Goal: Task Accomplishment & Management: Complete application form

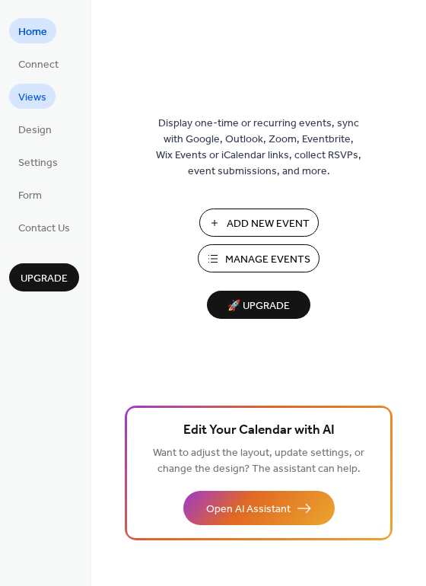
click at [21, 97] on span "Views" at bounding box center [32, 98] width 28 height 16
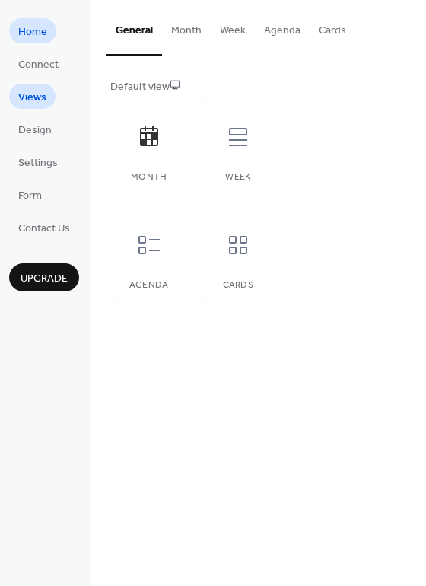
click at [37, 37] on span "Home" at bounding box center [32, 32] width 29 height 16
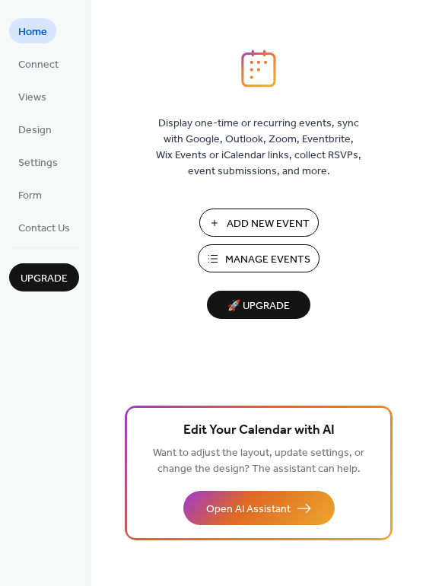
click at [272, 264] on span "Manage Events" at bounding box center [267, 260] width 85 height 16
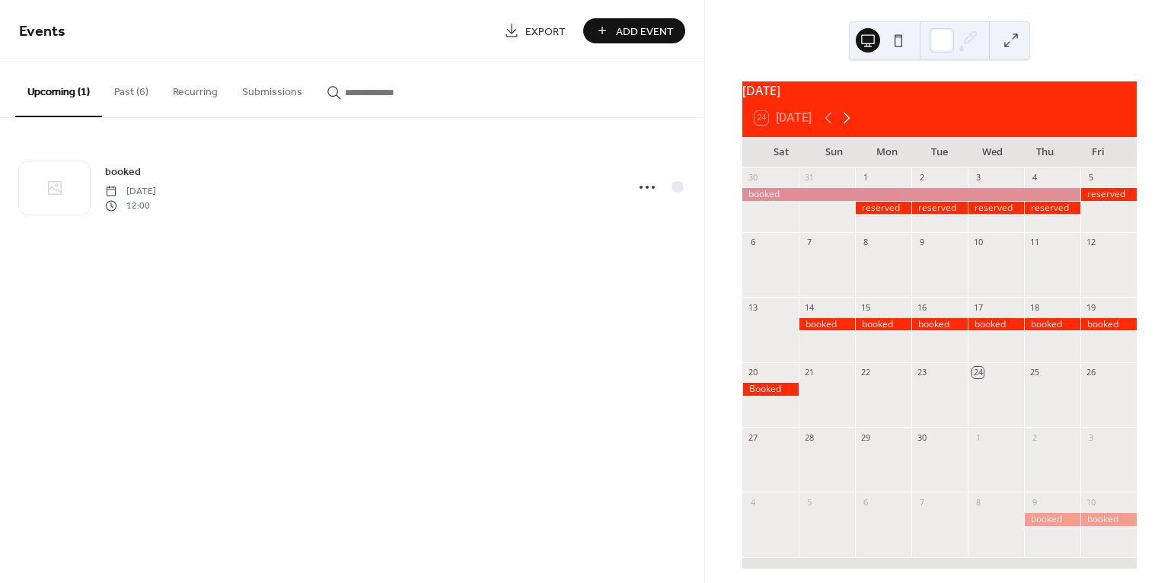
click at [853, 127] on icon at bounding box center [846, 118] width 18 height 18
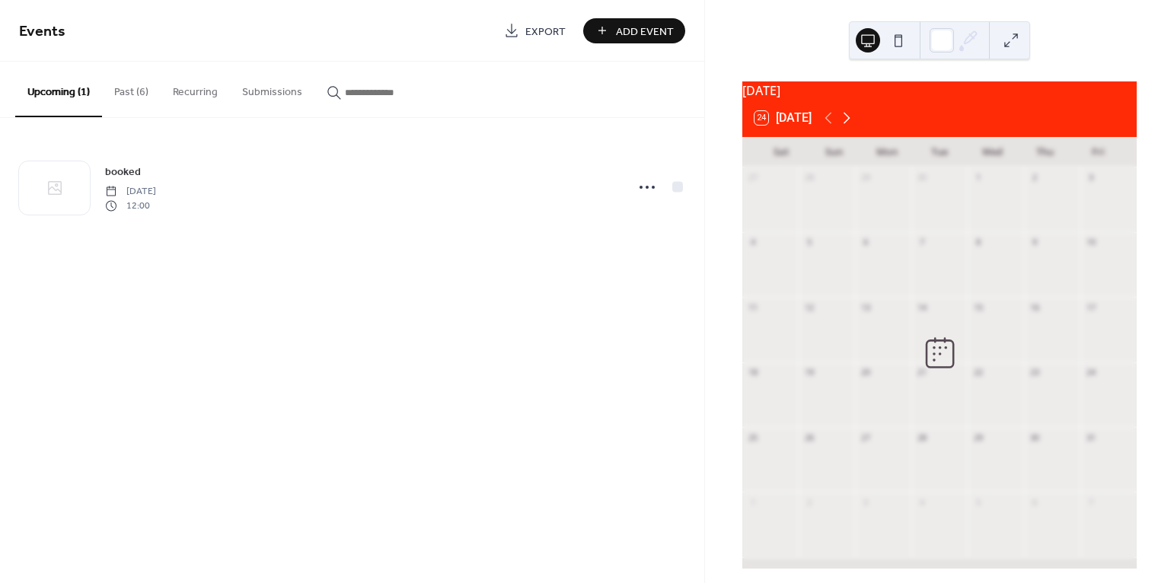
click at [853, 127] on icon at bounding box center [846, 118] width 18 height 18
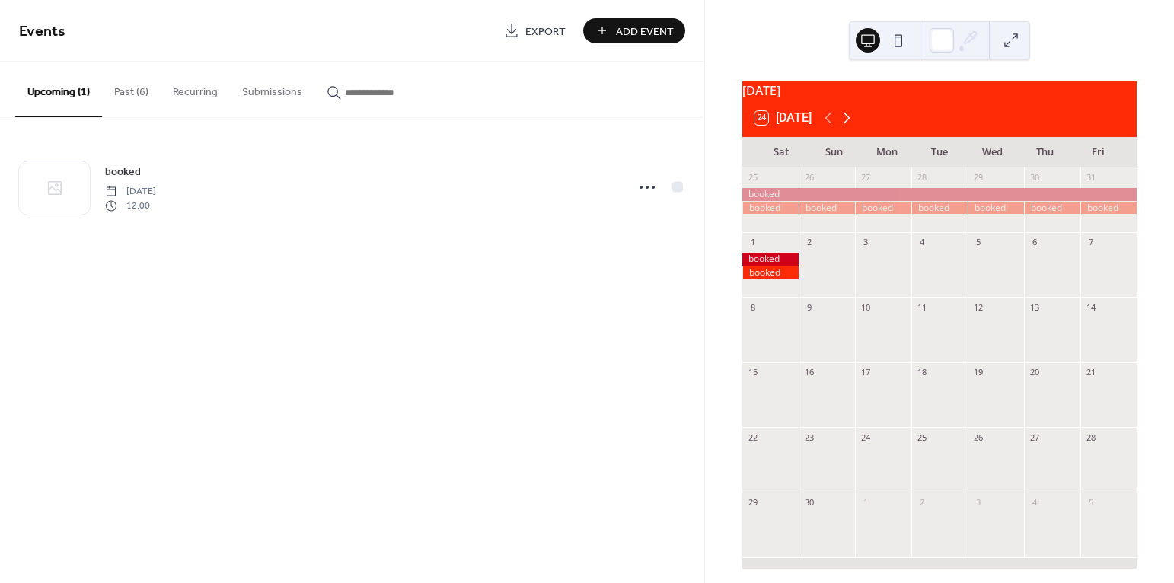
click at [853, 127] on icon at bounding box center [846, 118] width 18 height 18
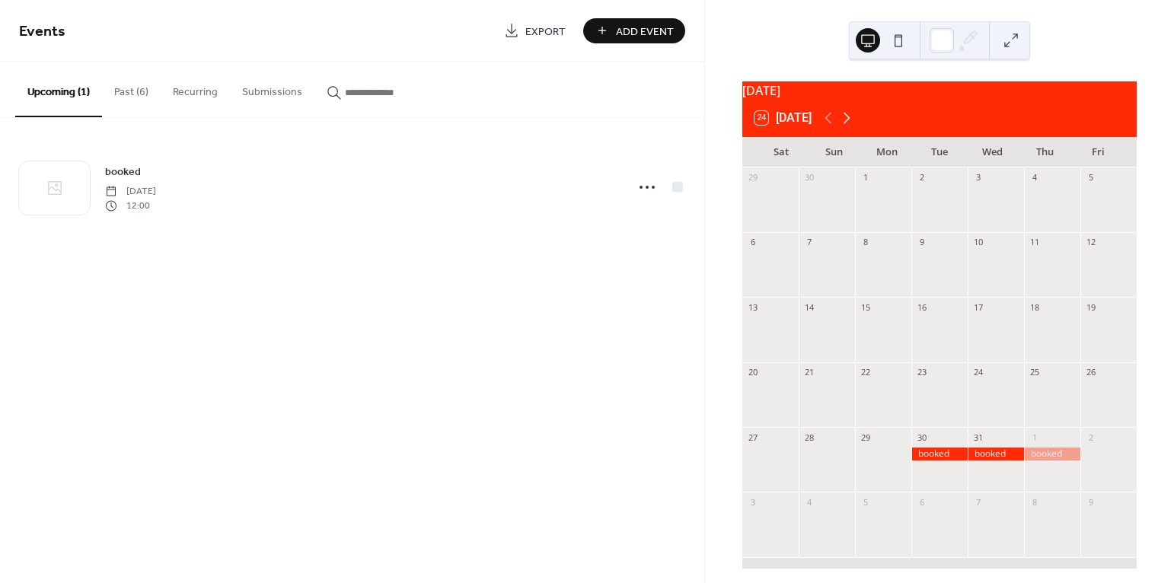
click at [850, 127] on icon at bounding box center [846, 118] width 18 height 18
click at [828, 127] on icon at bounding box center [828, 118] width 18 height 18
click at [848, 127] on icon at bounding box center [846, 118] width 18 height 18
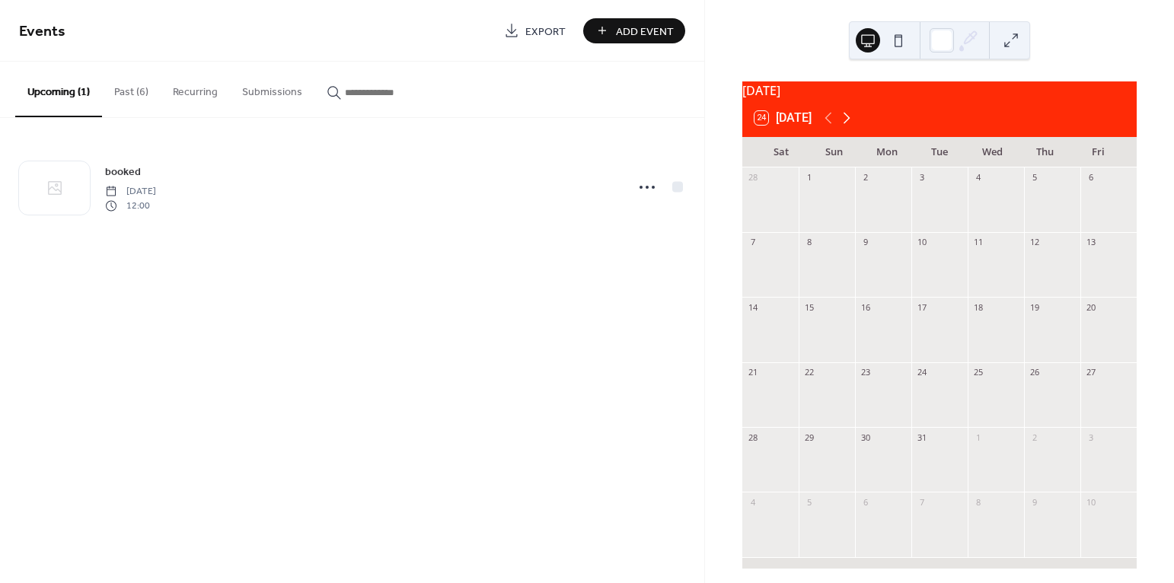
click at [848, 127] on icon at bounding box center [846, 118] width 18 height 18
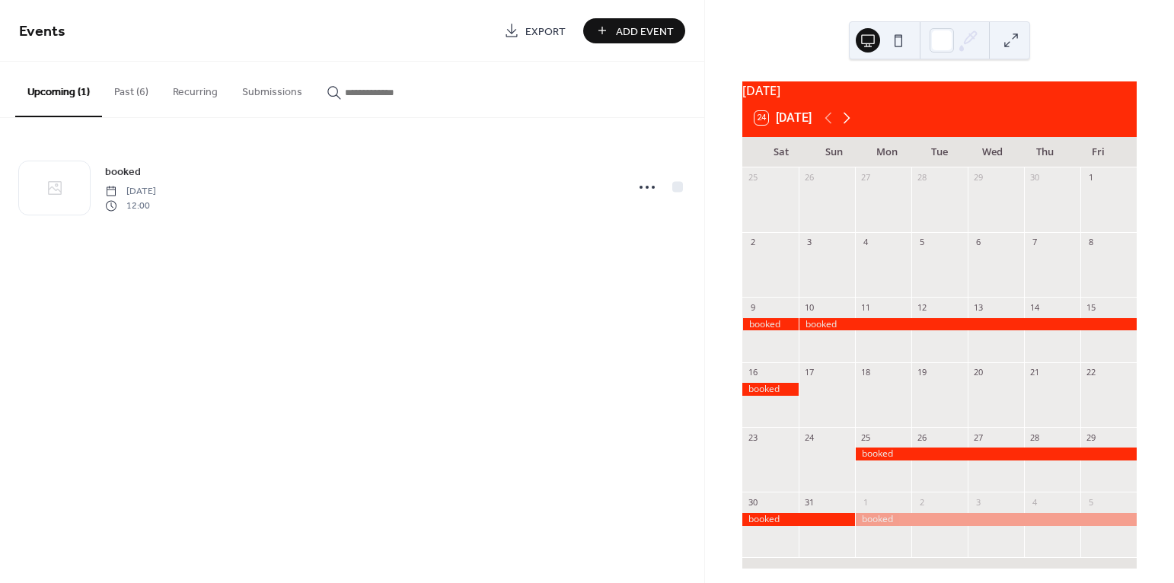
click at [845, 127] on icon at bounding box center [846, 118] width 18 height 18
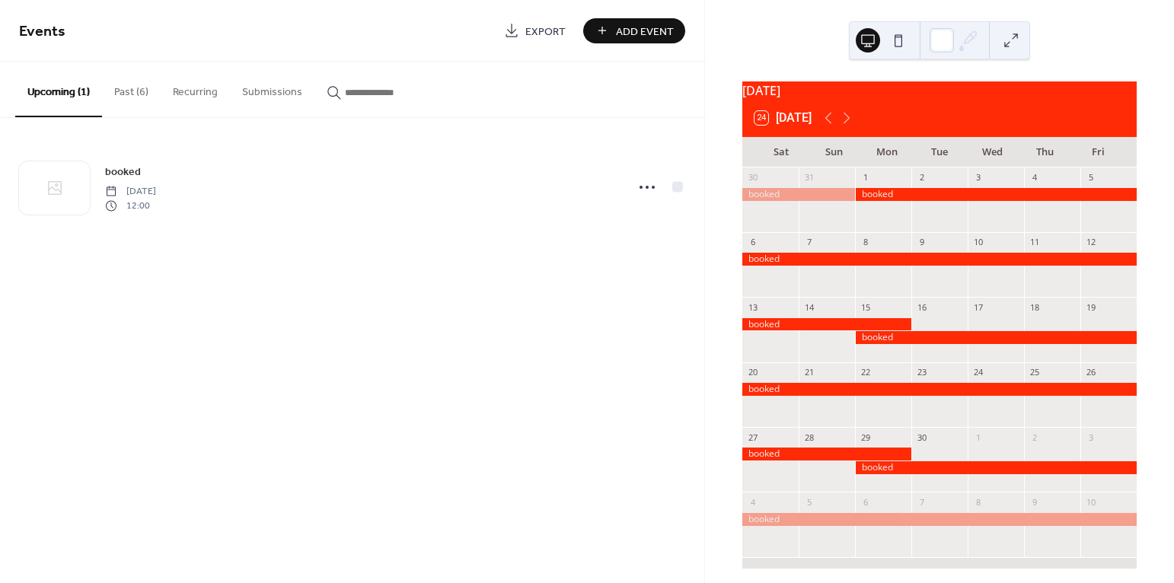
scroll to position [20, 0]
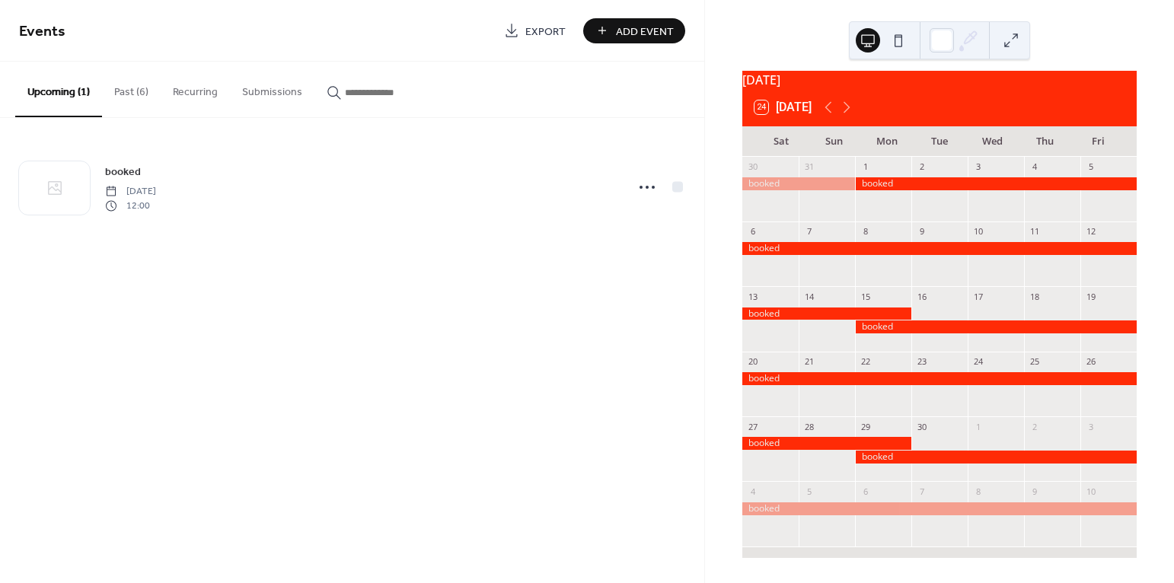
click at [888, 461] on div at bounding box center [996, 457] width 282 height 13
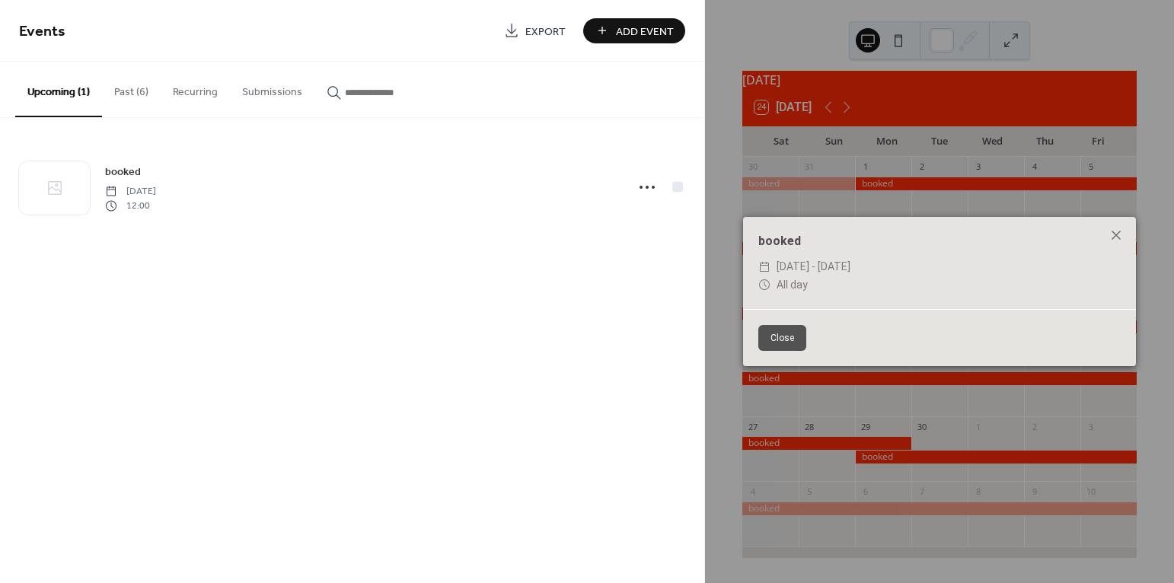
click at [790, 338] on button "Close" at bounding box center [782, 338] width 48 height 26
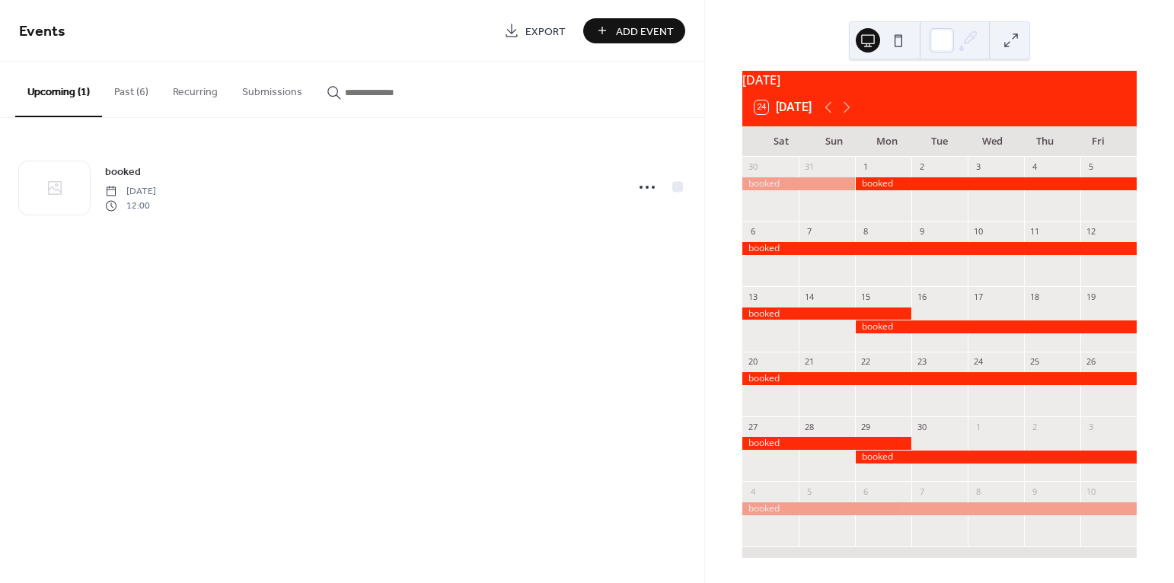
click at [955, 456] on div at bounding box center [996, 457] width 282 height 13
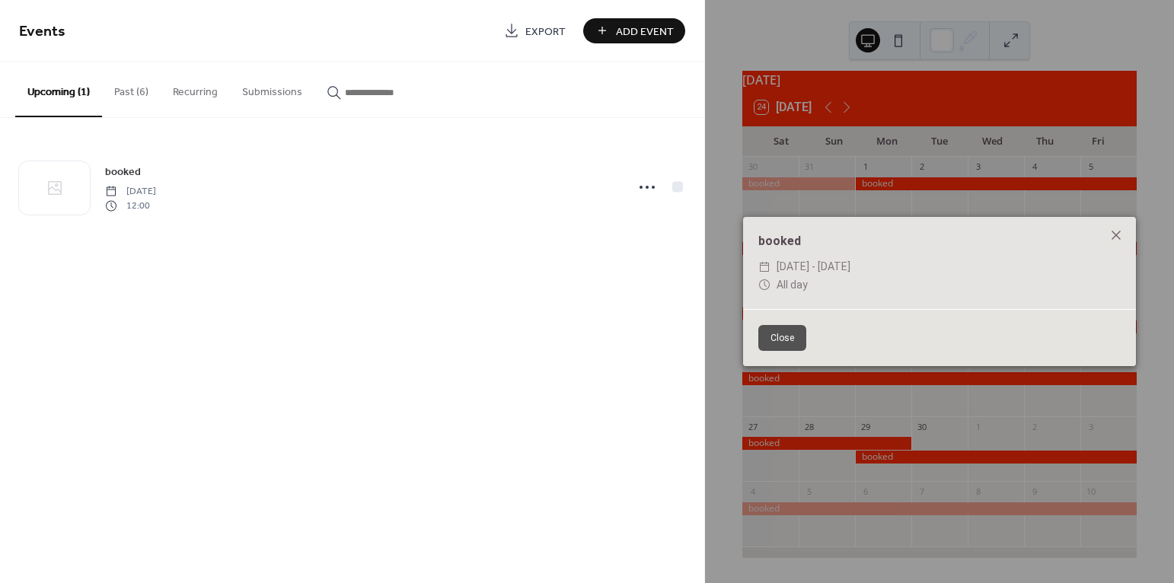
click at [969, 411] on div "booked ​ [DATE] - [DATE] ​ All day Close" at bounding box center [939, 291] width 469 height 583
click at [1115, 234] on icon at bounding box center [1116, 235] width 9 height 9
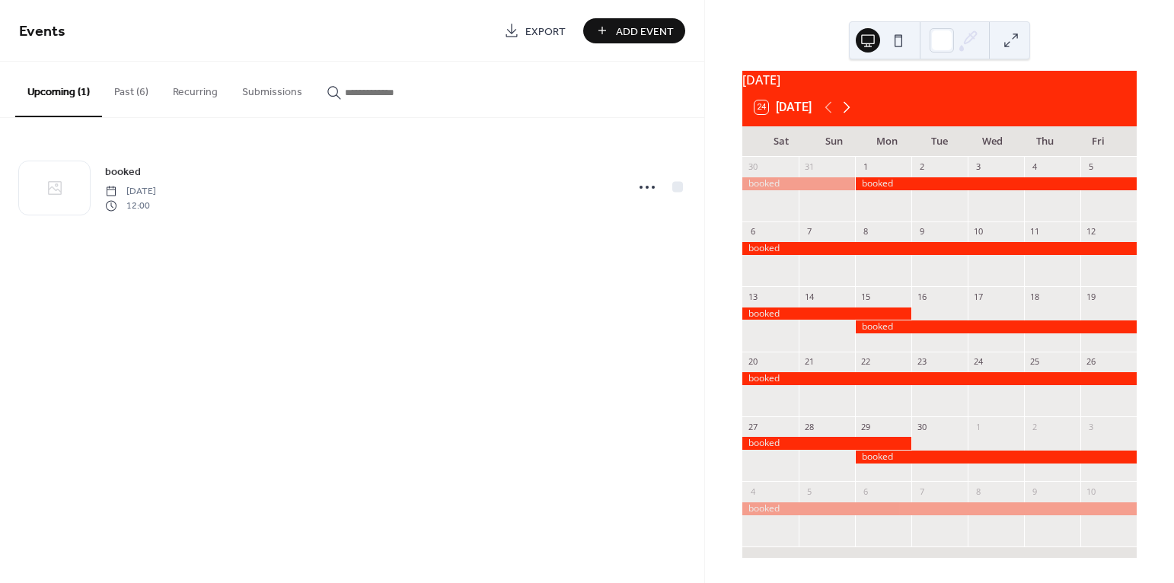
click at [846, 112] on icon at bounding box center [847, 107] width 7 height 11
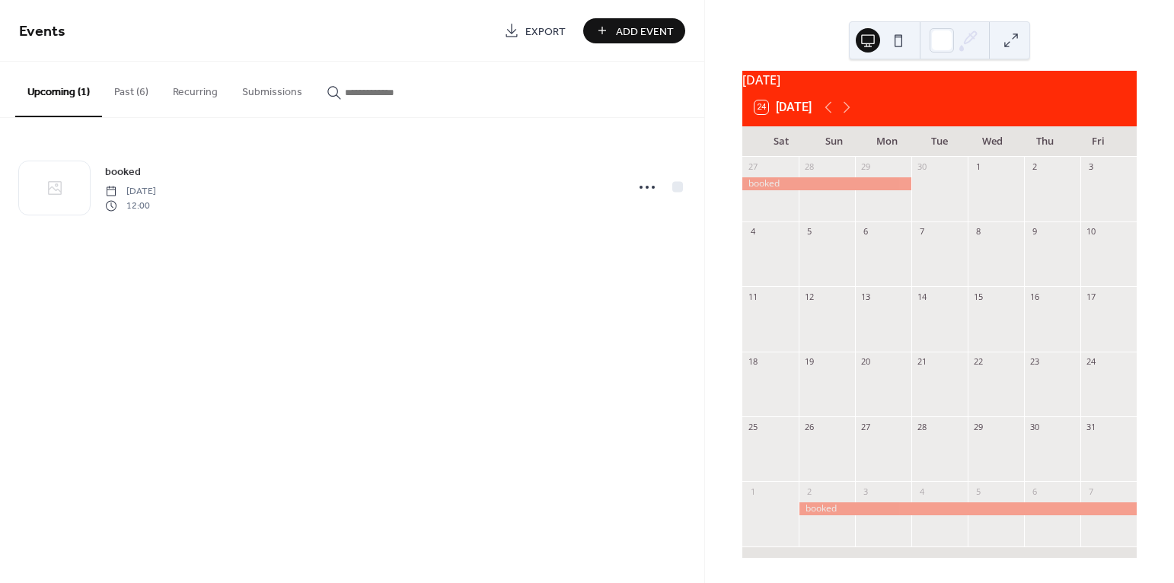
click at [1029, 261] on div at bounding box center [1052, 261] width 56 height 39
click at [629, 37] on span "Add Event" at bounding box center [645, 32] width 58 height 16
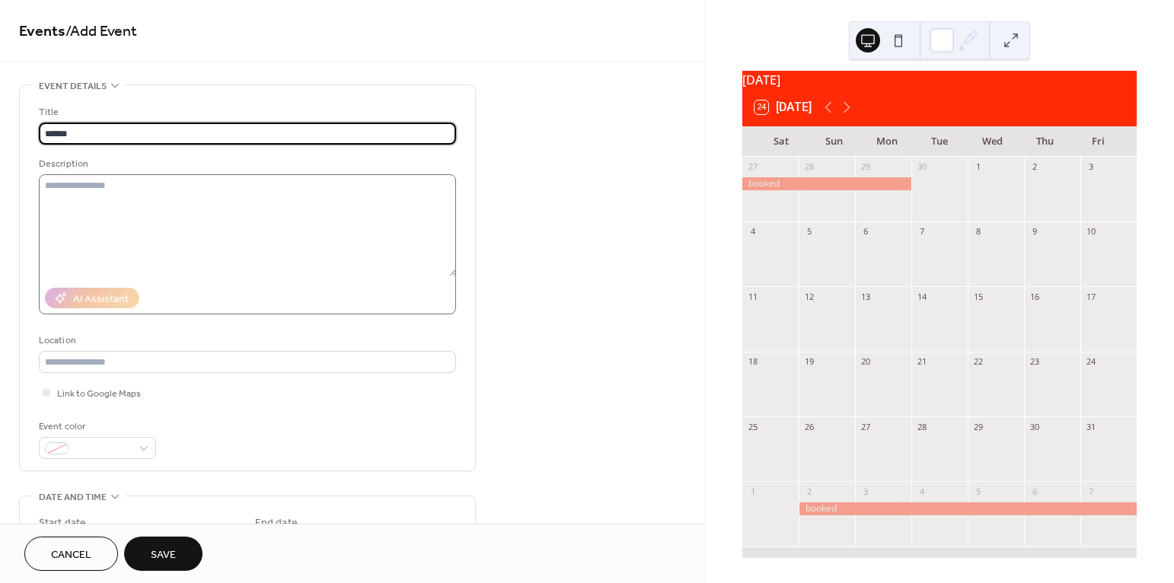
type input "******"
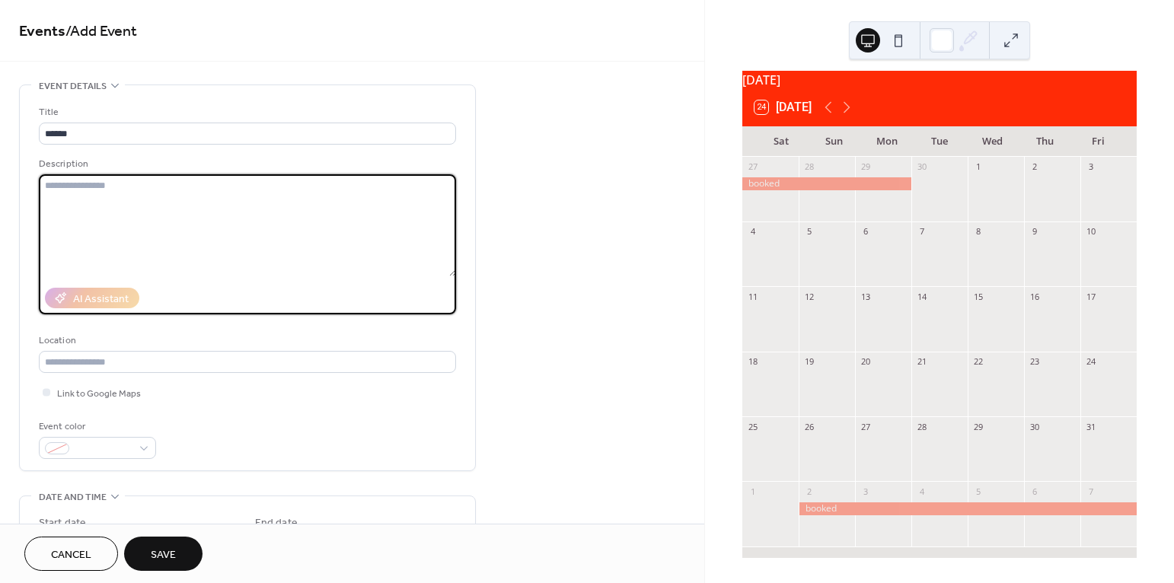
click at [139, 197] on textarea at bounding box center [247, 225] width 417 height 102
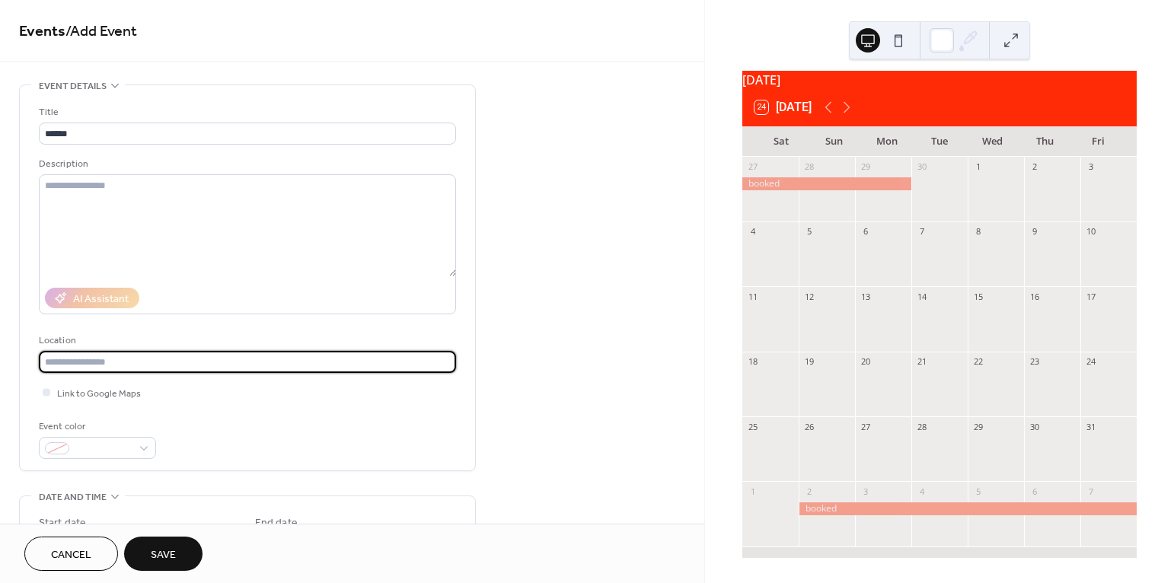
click at [100, 362] on input "text" at bounding box center [247, 362] width 417 height 22
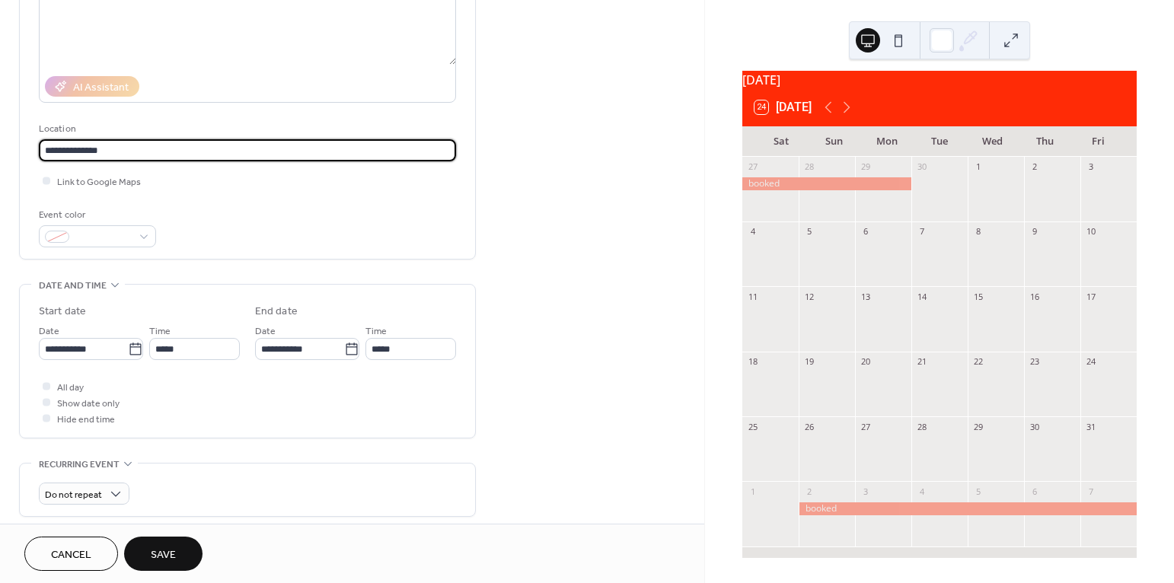
scroll to position [215, 0]
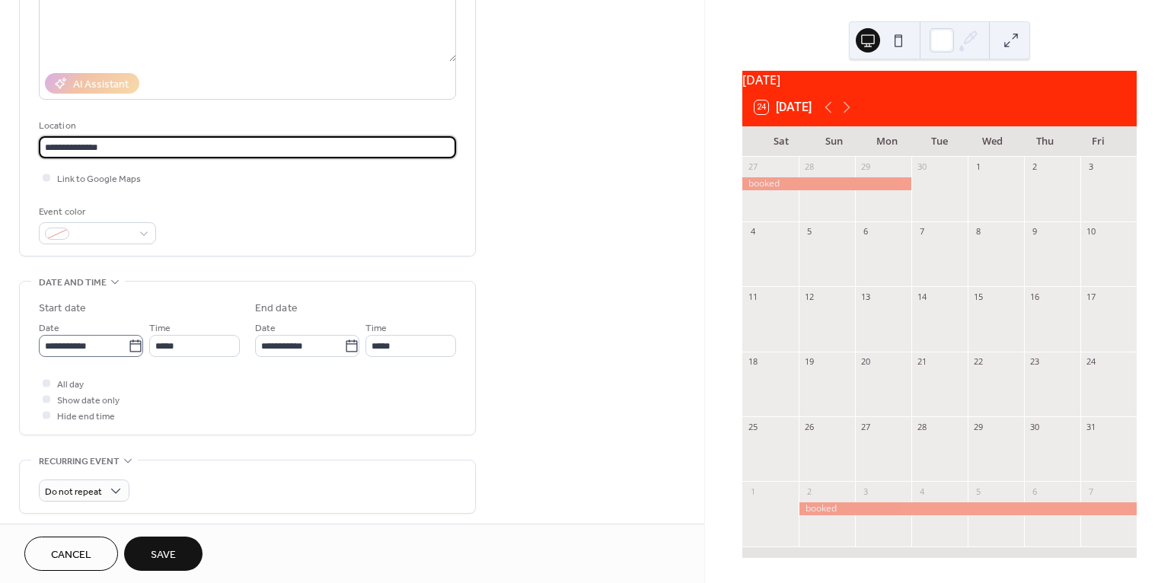
type input "**********"
click at [129, 349] on icon at bounding box center [135, 346] width 15 height 15
click at [128, 349] on input "**********" at bounding box center [83, 346] width 89 height 22
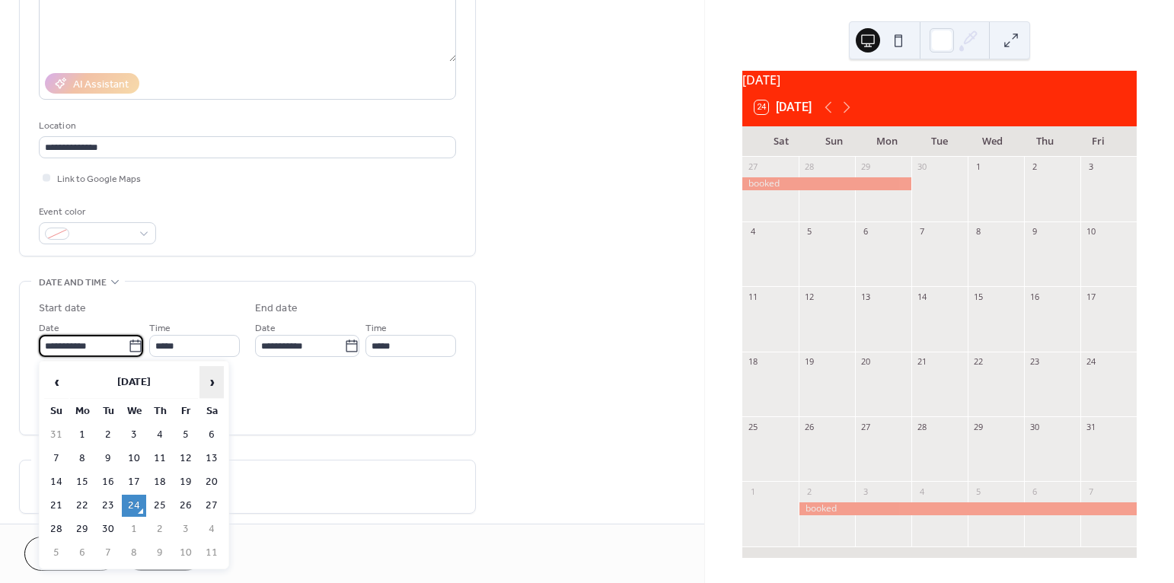
click at [208, 384] on span "›" at bounding box center [211, 382] width 23 height 30
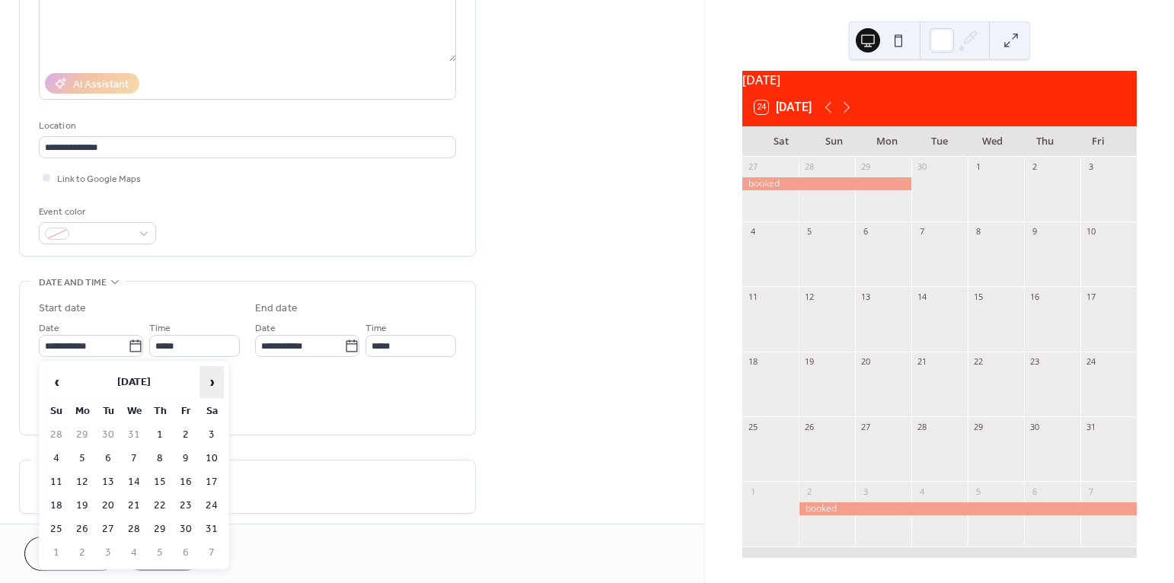
click at [208, 384] on span "›" at bounding box center [211, 382] width 23 height 30
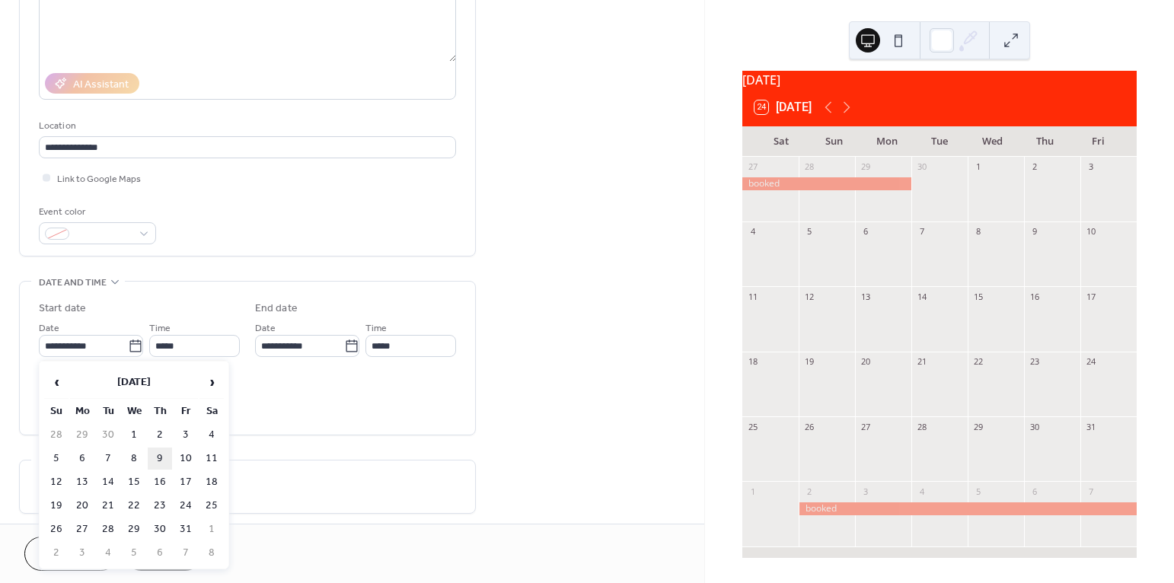
click at [155, 459] on td "9" at bounding box center [160, 459] width 24 height 22
type input "**********"
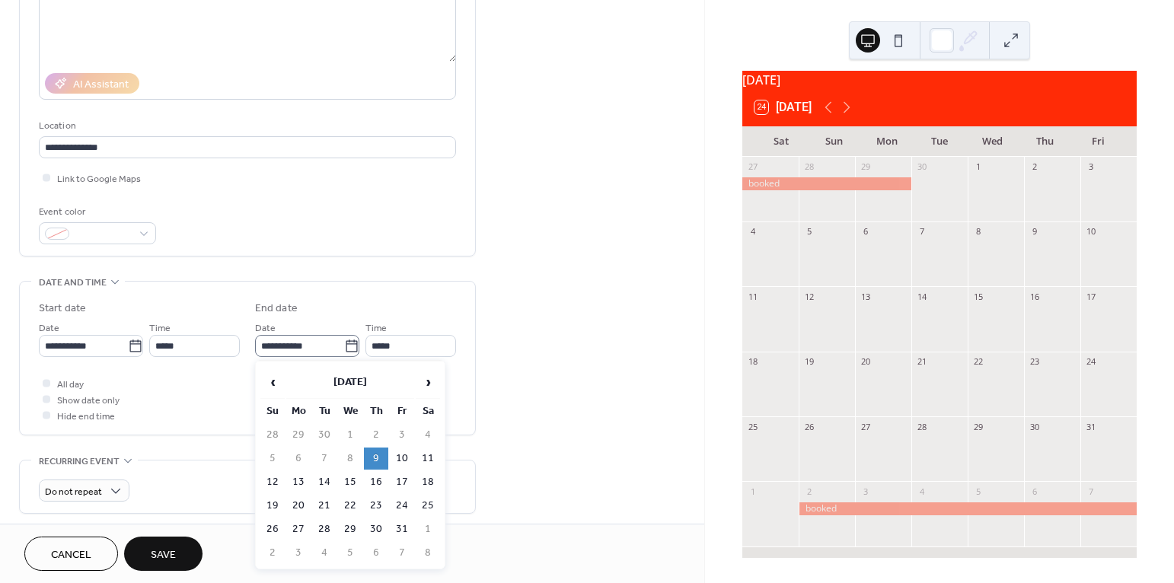
click at [353, 349] on icon at bounding box center [351, 346] width 15 height 15
click at [344, 349] on input "**********" at bounding box center [299, 346] width 89 height 22
click at [422, 381] on span "›" at bounding box center [427, 382] width 23 height 30
click at [289, 483] on td "10" at bounding box center [298, 482] width 24 height 22
type input "**********"
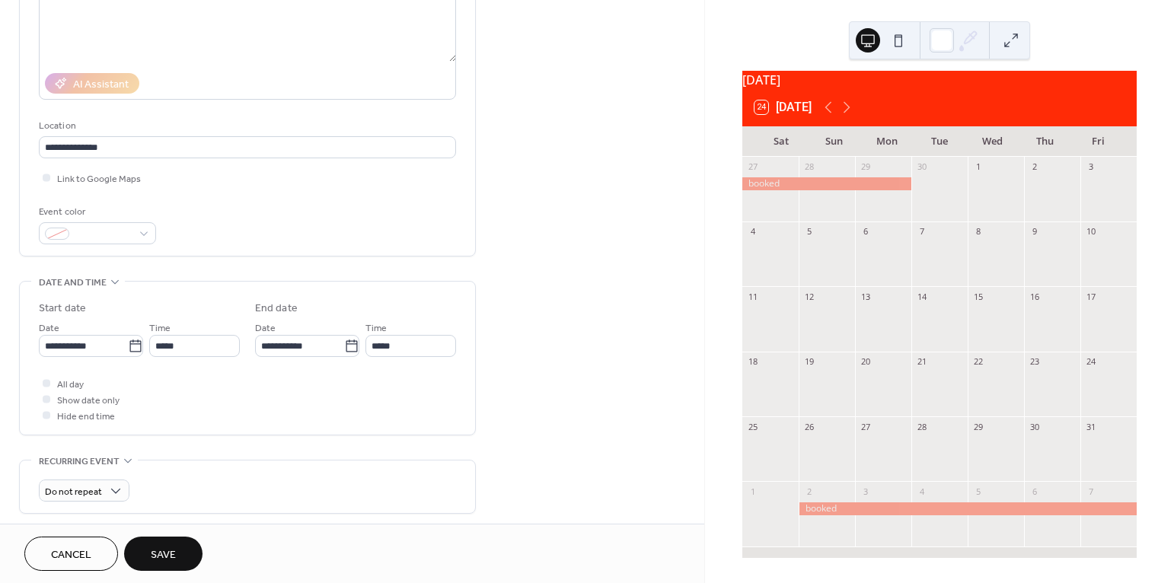
scroll to position [219, 0]
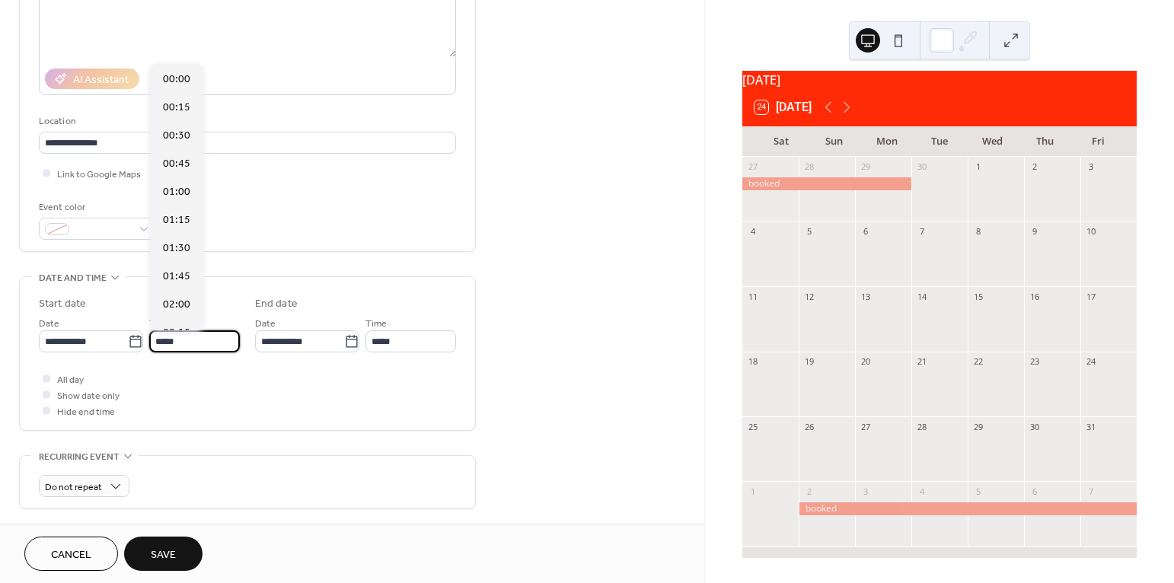
click at [188, 340] on input "*****" at bounding box center [194, 341] width 91 height 22
click at [175, 287] on span "16:00" at bounding box center [176, 290] width 27 height 16
type input "*****"
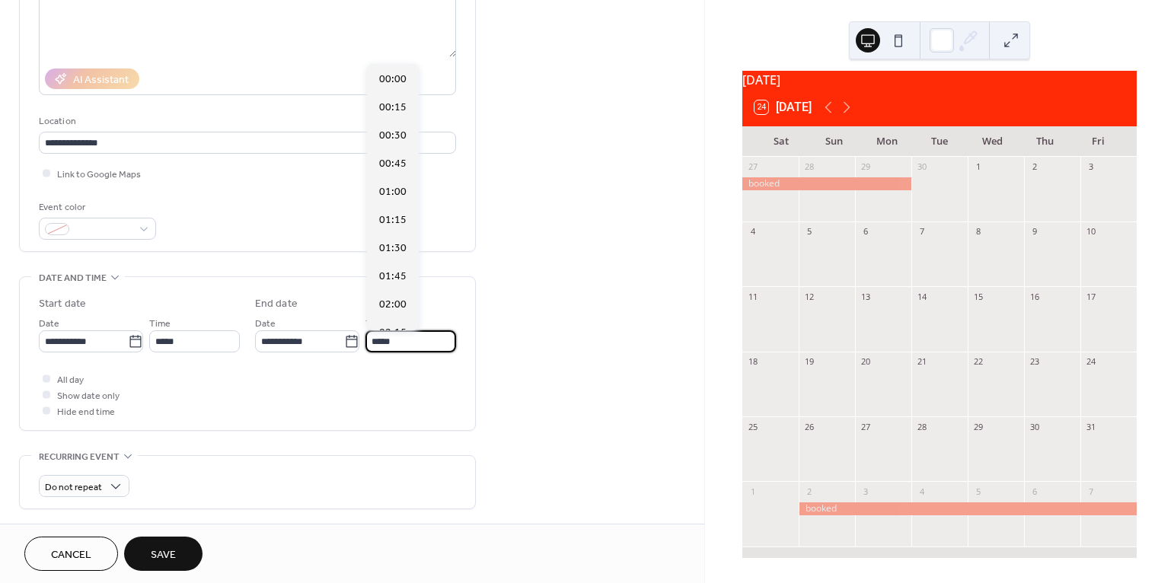
click at [407, 340] on input "*****" at bounding box center [410, 341] width 91 height 22
click at [392, 174] on span "10:00" at bounding box center [392, 176] width 27 height 16
type input "*****"
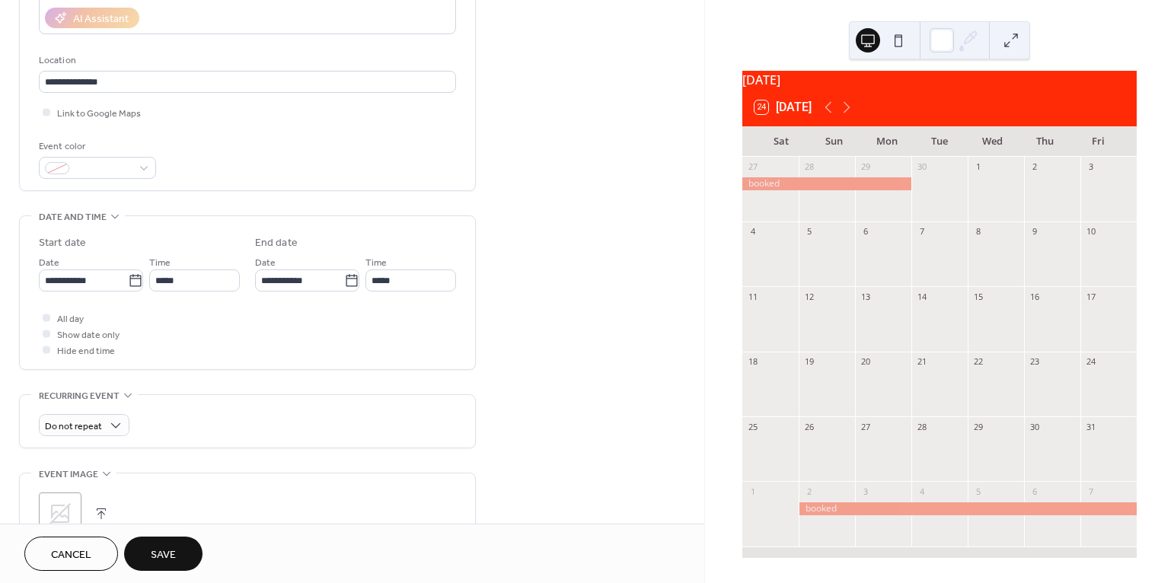
scroll to position [291, 0]
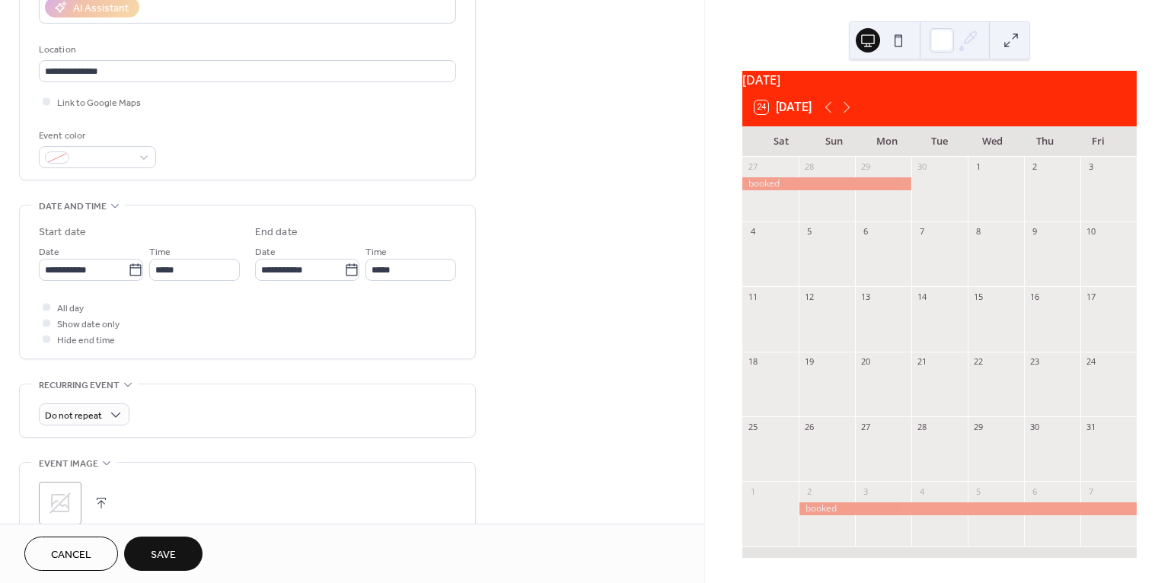
click at [159, 548] on span "Save" at bounding box center [163, 555] width 25 height 16
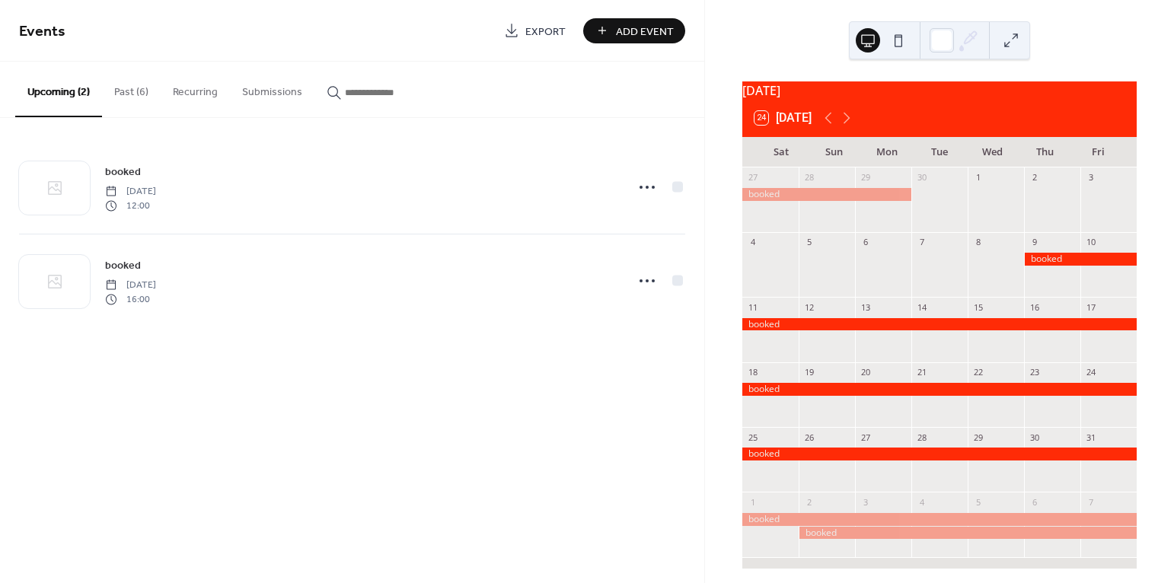
scroll to position [20, 0]
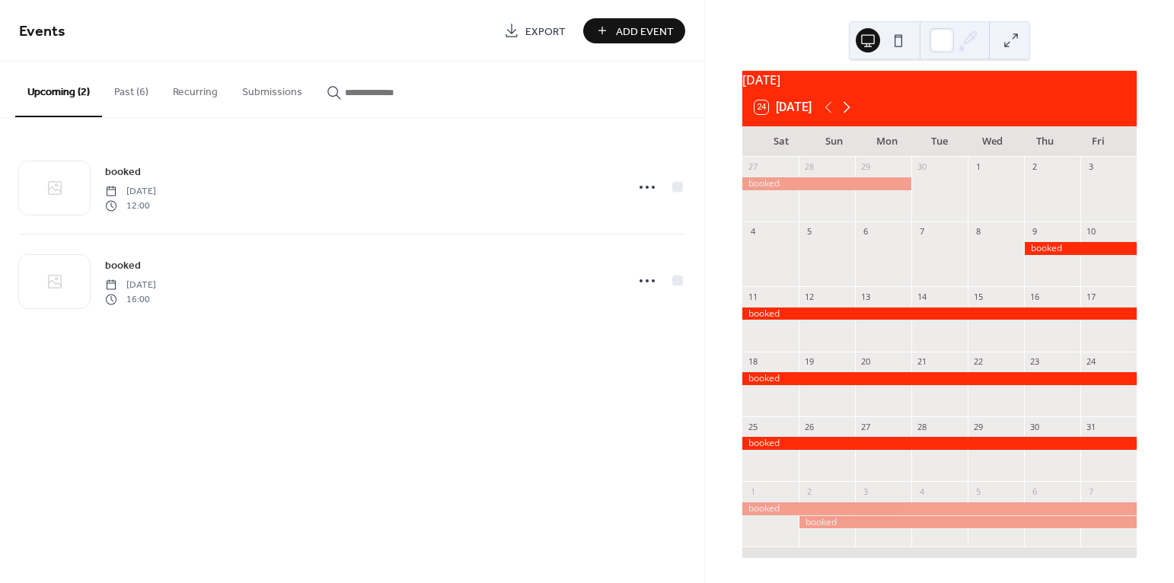
click at [849, 112] on icon at bounding box center [846, 107] width 18 height 18
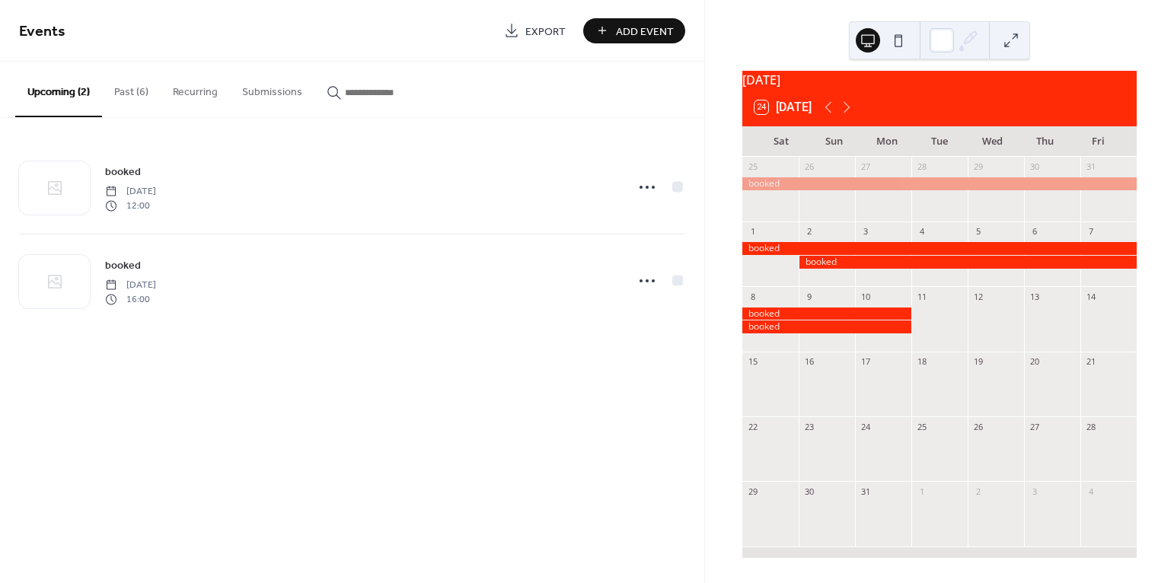
click at [857, 263] on div at bounding box center [968, 262] width 338 height 13
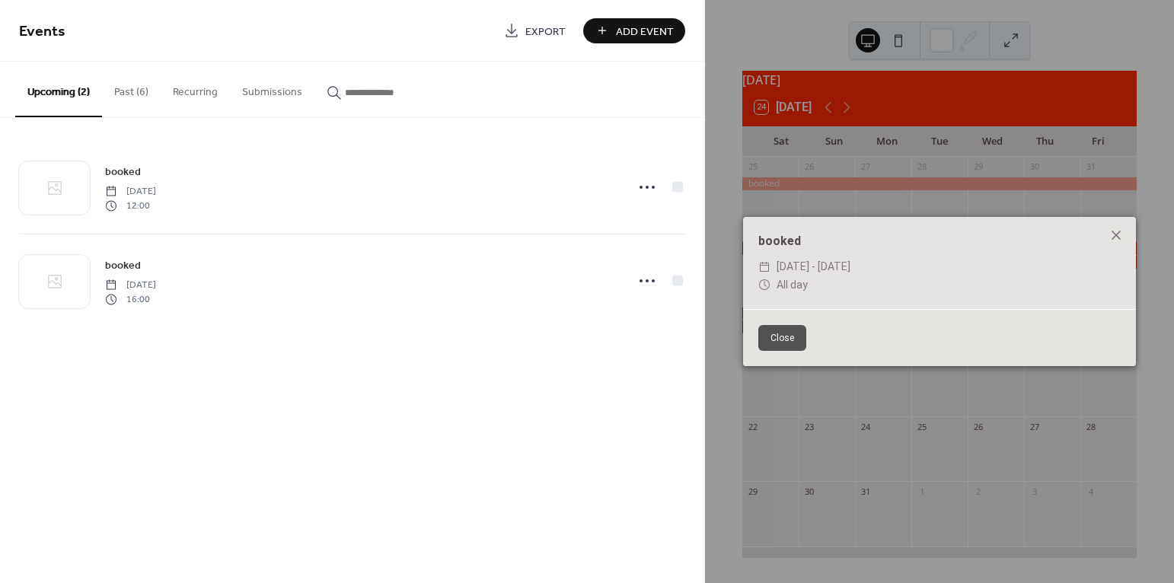
click at [879, 392] on div "booked ​ [DATE] - [DATE] ​ All day Close" at bounding box center [939, 291] width 469 height 583
click at [790, 335] on button "Close" at bounding box center [782, 338] width 48 height 26
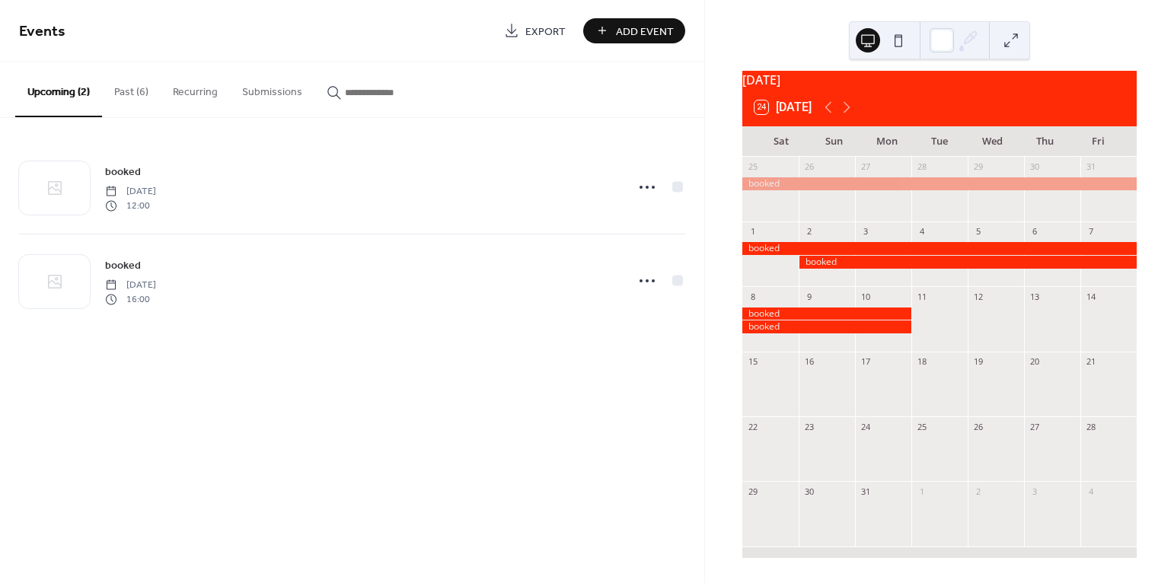
click at [837, 264] on div at bounding box center [968, 262] width 338 height 13
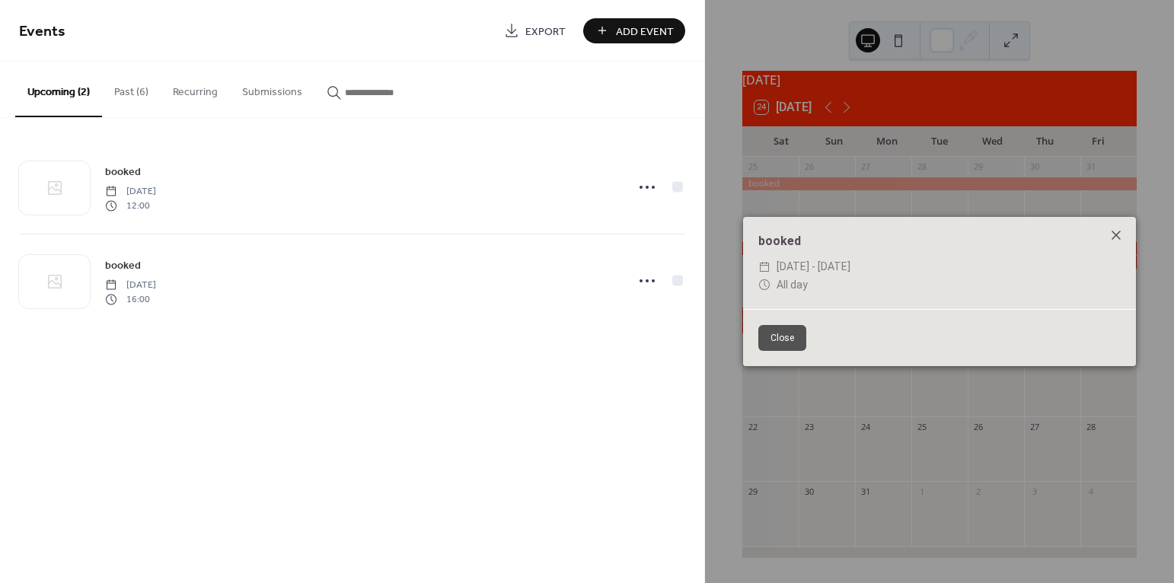
click at [1112, 236] on icon at bounding box center [1116, 235] width 18 height 18
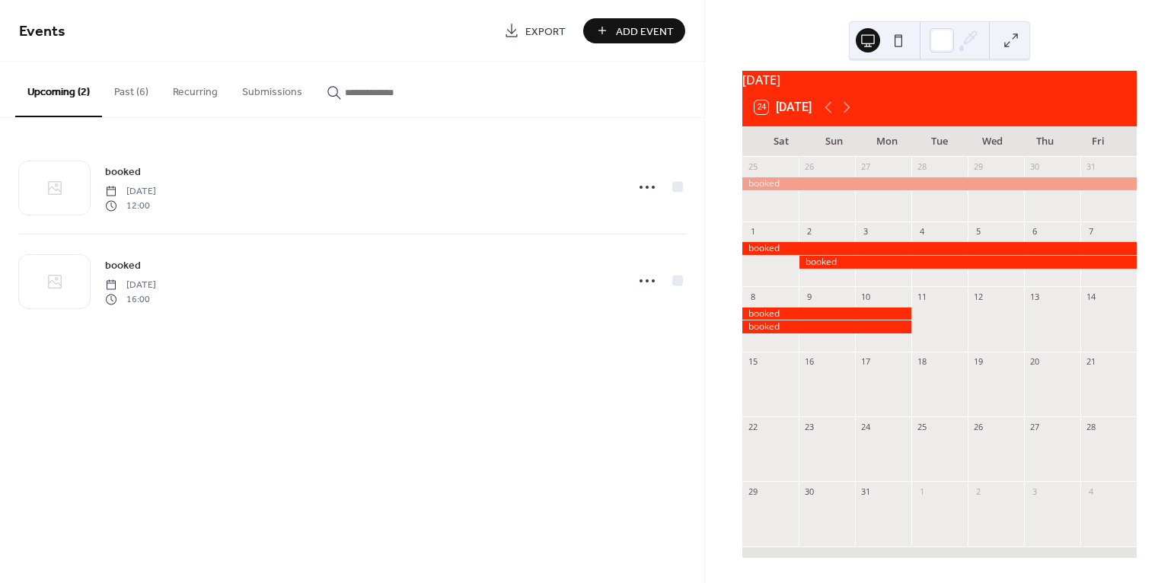
click at [869, 261] on div at bounding box center [968, 262] width 338 height 13
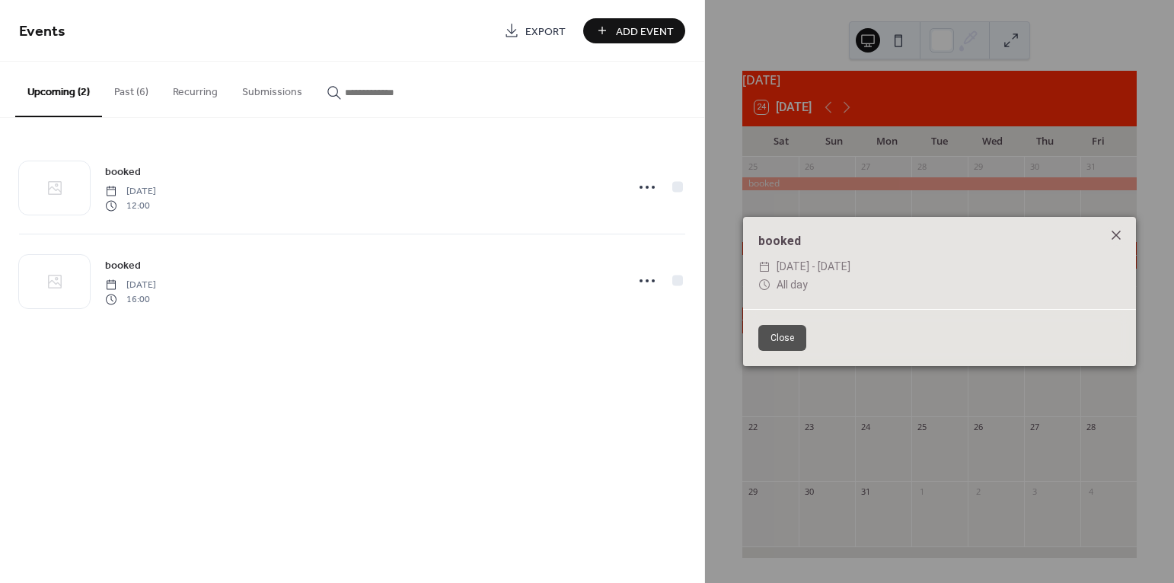
click at [1115, 240] on icon at bounding box center [1116, 235] width 18 height 18
